Goal: Task Accomplishment & Management: Manage account settings

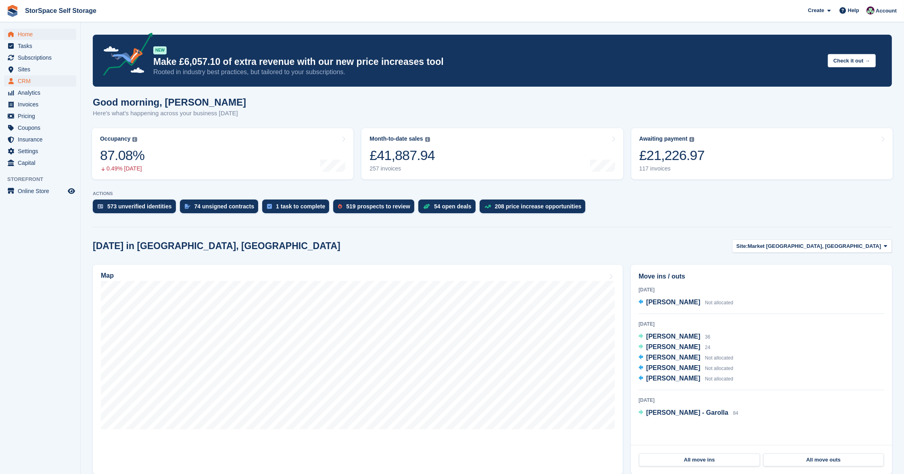
click at [33, 79] on span "CRM" at bounding box center [42, 80] width 48 height 11
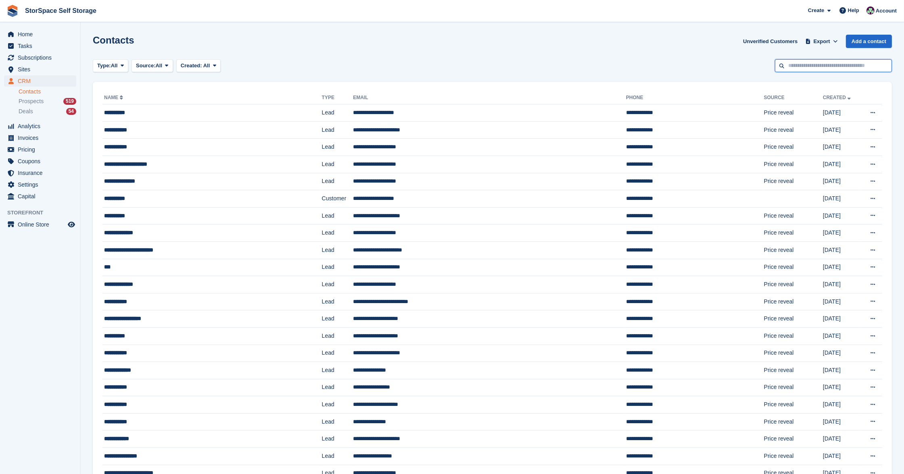
click at [807, 63] on input "text" at bounding box center [833, 65] width 117 height 13
type input "*****"
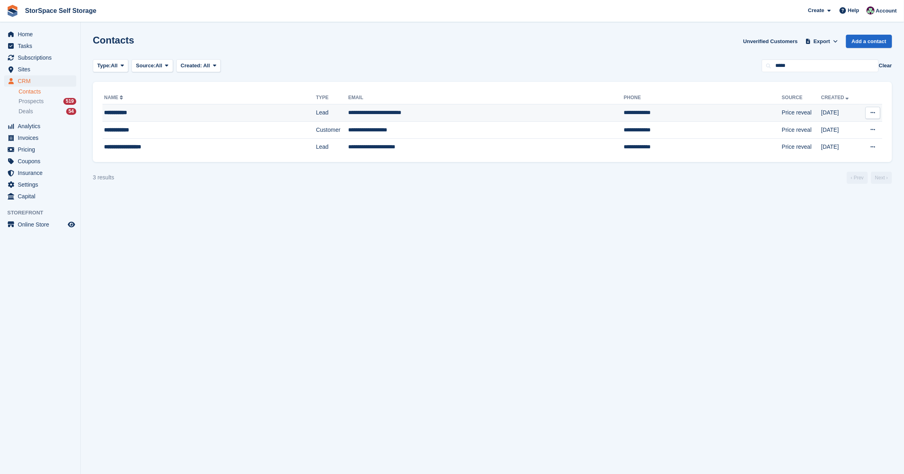
click at [208, 106] on td "**********" at bounding box center [208, 112] width 213 height 17
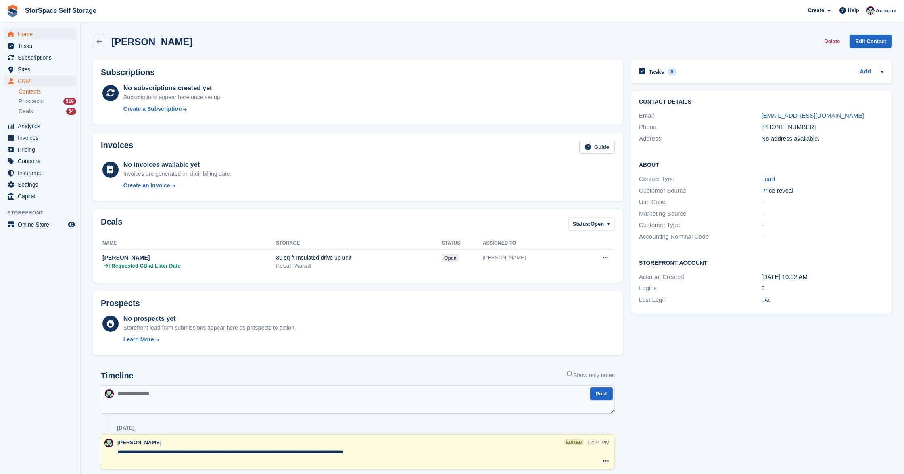
click at [29, 32] on span "Home" at bounding box center [42, 34] width 48 height 11
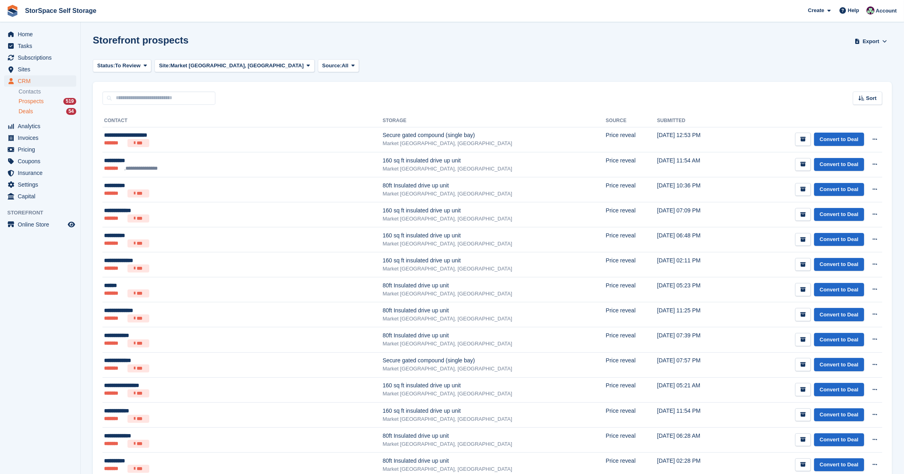
click at [34, 108] on div "Deals 54" at bounding box center [48, 112] width 58 height 8
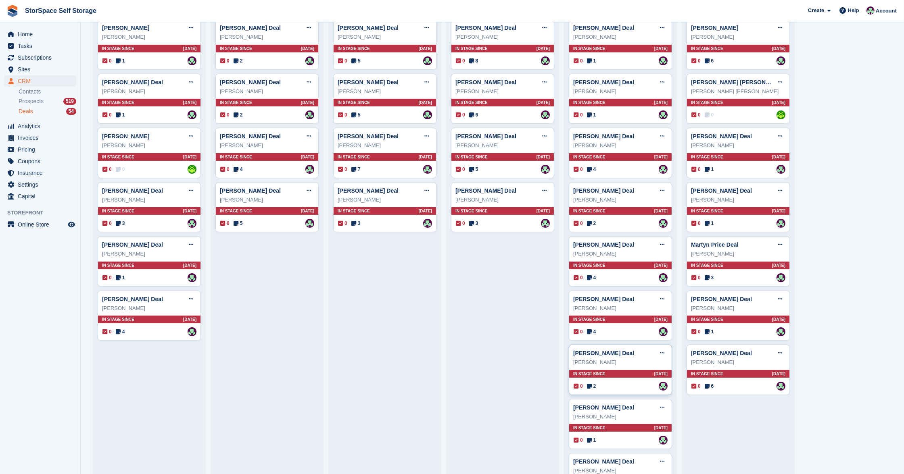
scroll to position [538, 0]
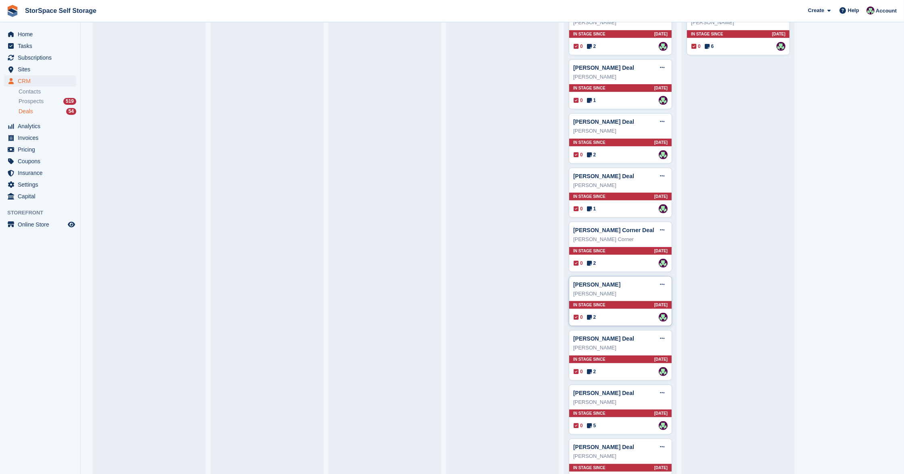
click at [633, 301] on div "In stage since [DATE]" at bounding box center [620, 305] width 102 height 8
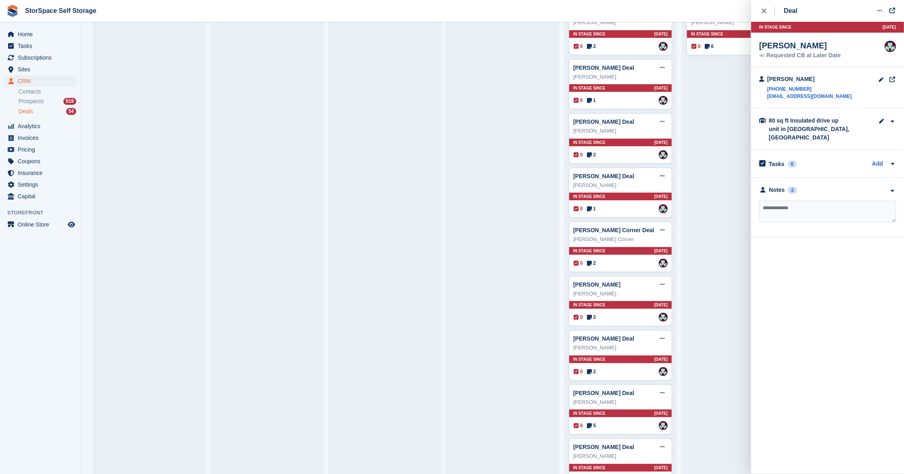
click at [804, 201] on textarea at bounding box center [827, 212] width 137 height 22
type textarea "**********"
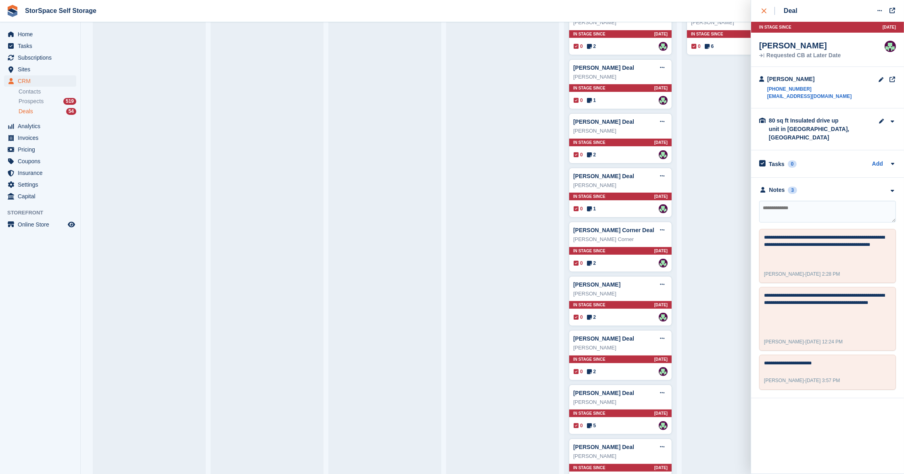
click at [768, 11] on div "close" at bounding box center [767, 11] width 13 height 8
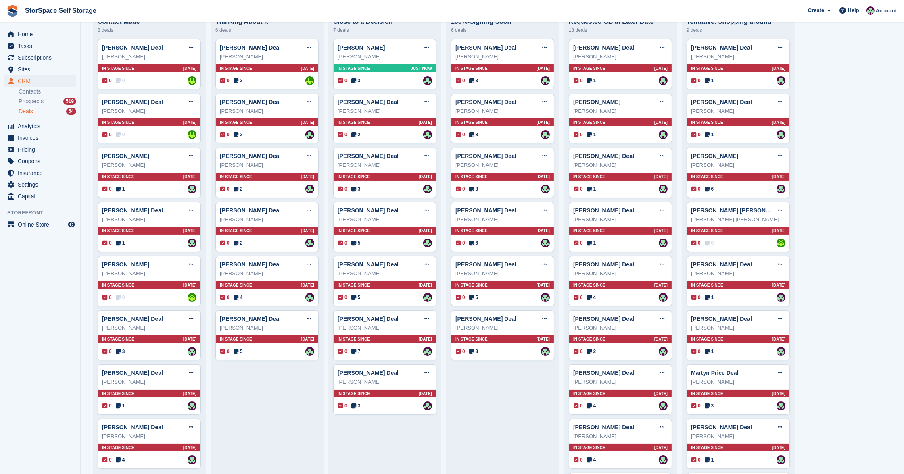
scroll to position [66, 0]
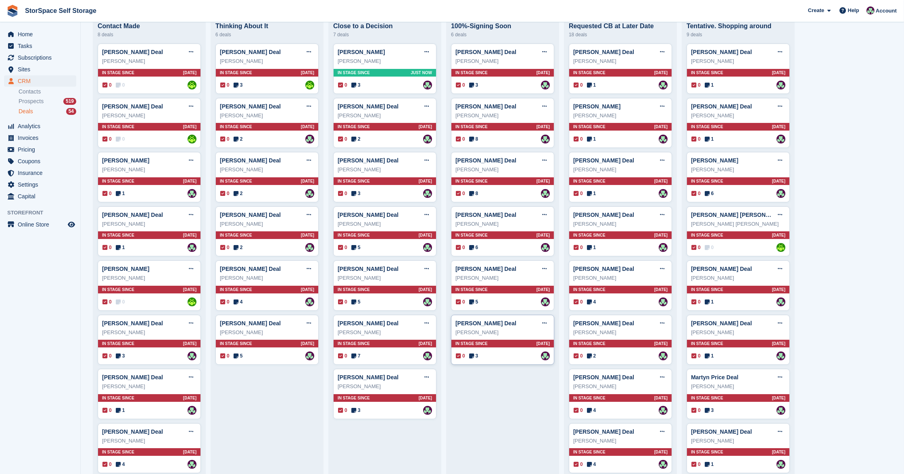
click at [517, 337] on div "[PERSON_NAME] Deal Edit deal [PERSON_NAME] as won [PERSON_NAME] as lost Delete …" at bounding box center [502, 340] width 103 height 50
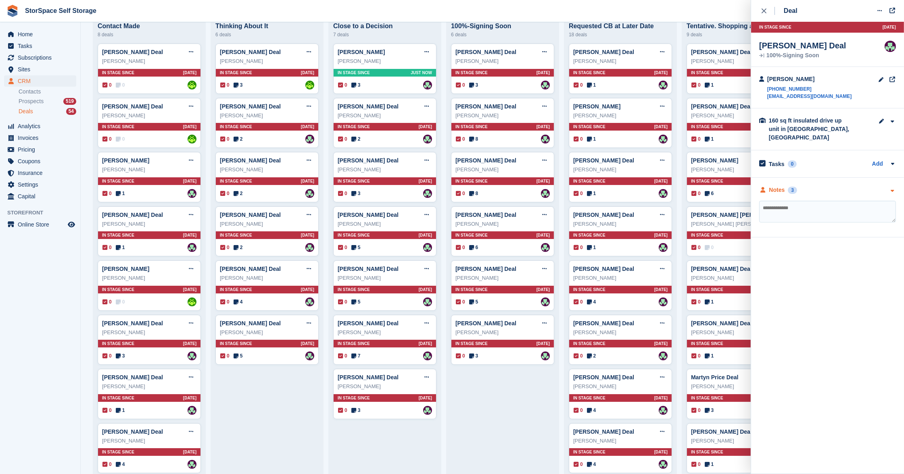
click at [820, 186] on div "Notes 3" at bounding box center [827, 190] width 137 height 8
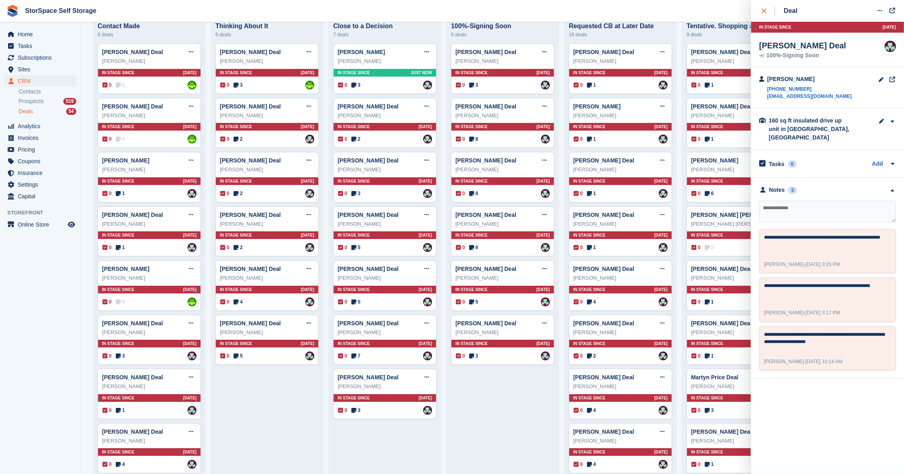
click at [766, 12] on icon "close" at bounding box center [763, 10] width 5 height 5
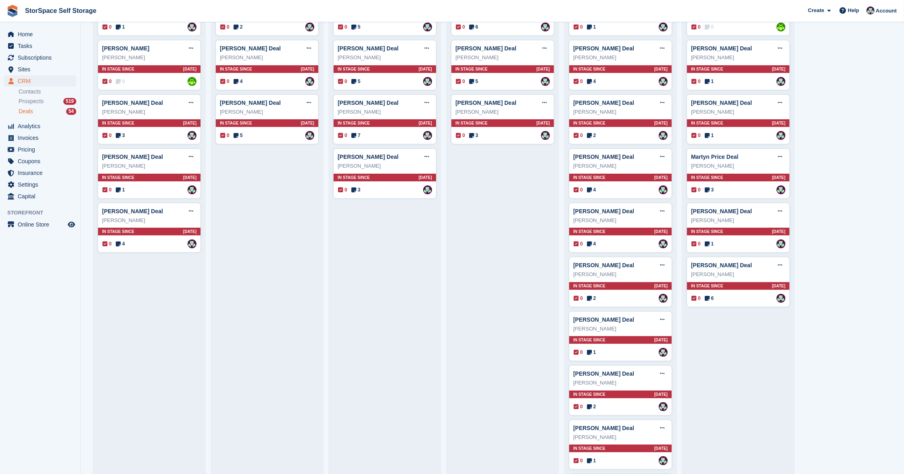
scroll to position [265, 0]
